Goal: Task Accomplishment & Management: Manage account settings

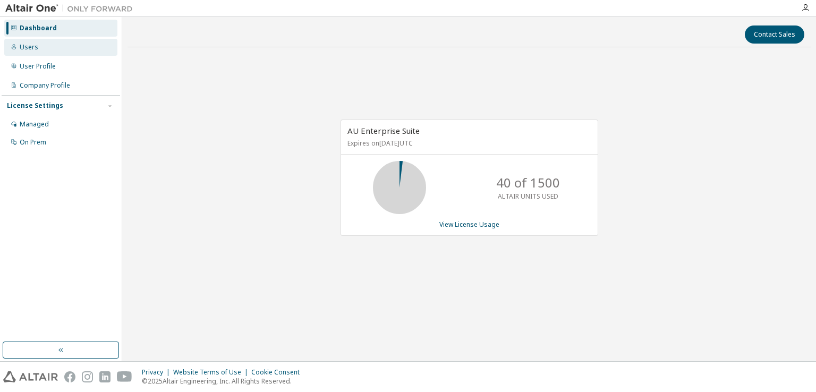
click at [33, 52] on div "Users" at bounding box center [60, 47] width 113 height 17
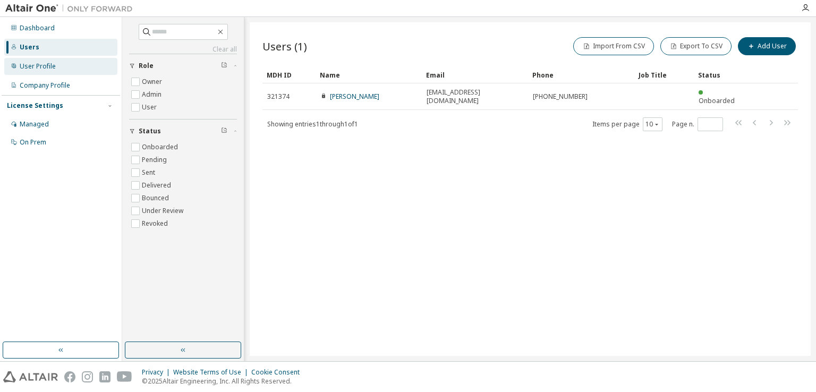
click at [55, 74] on div "User Profile" at bounding box center [60, 66] width 113 height 17
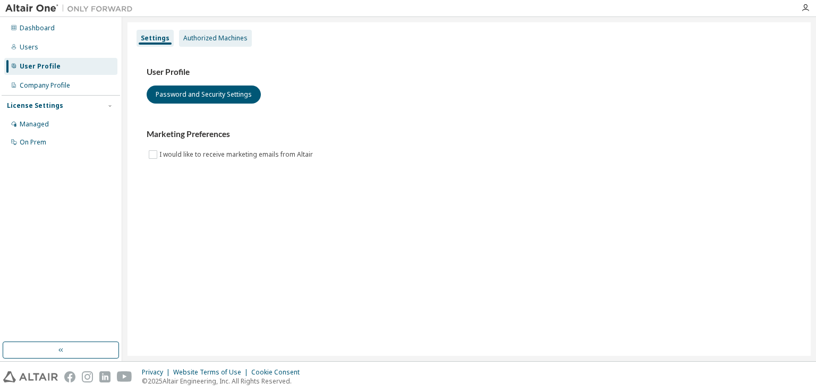
click at [228, 41] on div "Authorized Machines" at bounding box center [215, 38] width 64 height 8
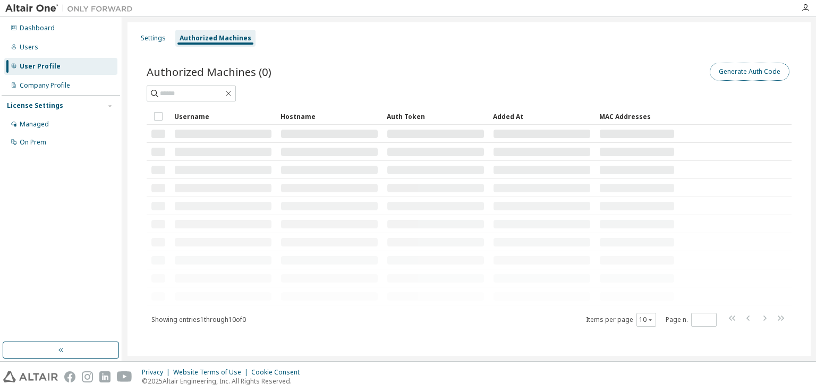
click at [754, 74] on button "Generate Auth Code" at bounding box center [749, 72] width 80 height 18
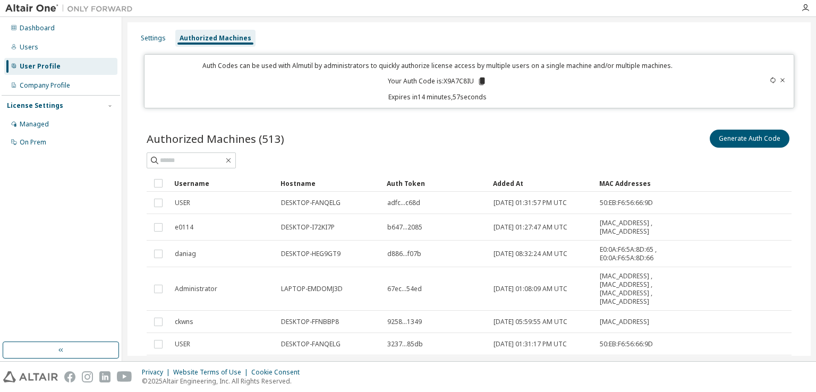
click at [672, 103] on div "Auth Codes can be used with Almutil by administrators to quickly authorize lice…" at bounding box center [469, 81] width 650 height 54
click at [480, 80] on icon at bounding box center [482, 81] width 6 height 7
click at [508, 117] on div "Authorized Machines (513) Generate Auth Code Clear Load Save Save As Field Oper…" at bounding box center [469, 343] width 670 height 456
drag, startPoint x: 416, startPoint y: 98, endPoint x: 442, endPoint y: 105, distance: 26.4
click at [480, 102] on div "Auth Codes can be used with Almutil by administrators to quickly authorize lice…" at bounding box center [469, 81] width 650 height 54
